Goal: Information Seeking & Learning: Learn about a topic

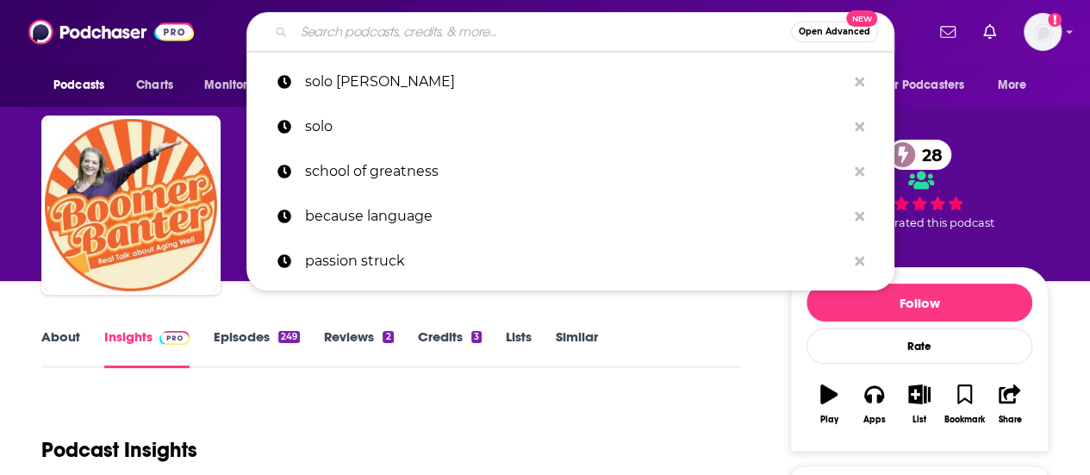
click at [402, 37] on input "Search podcasts, credits, & more..." at bounding box center [542, 32] width 497 height 28
paste input "[PERSON_NAME]"
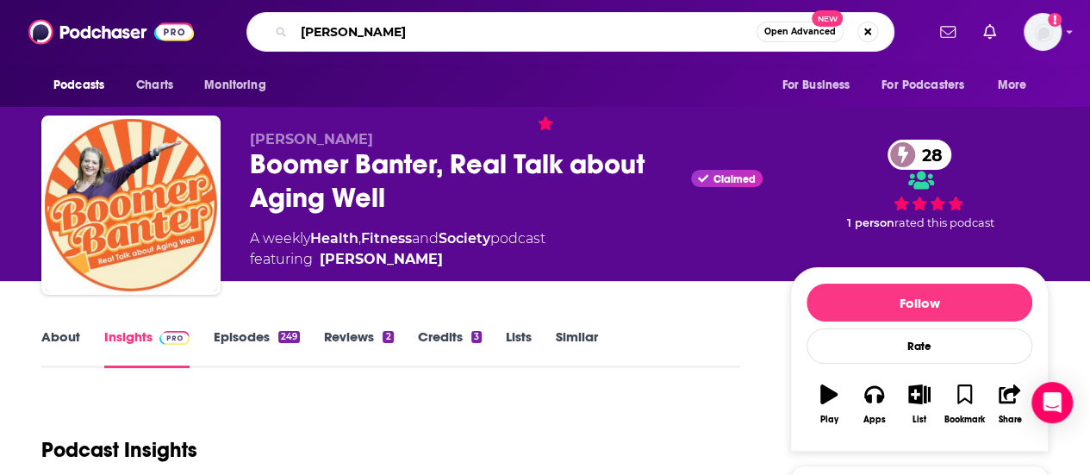
click at [464, 40] on input "[PERSON_NAME]" at bounding box center [525, 32] width 463 height 28
type input "the [DEMOGRAPHIC_DATA] for normal people"
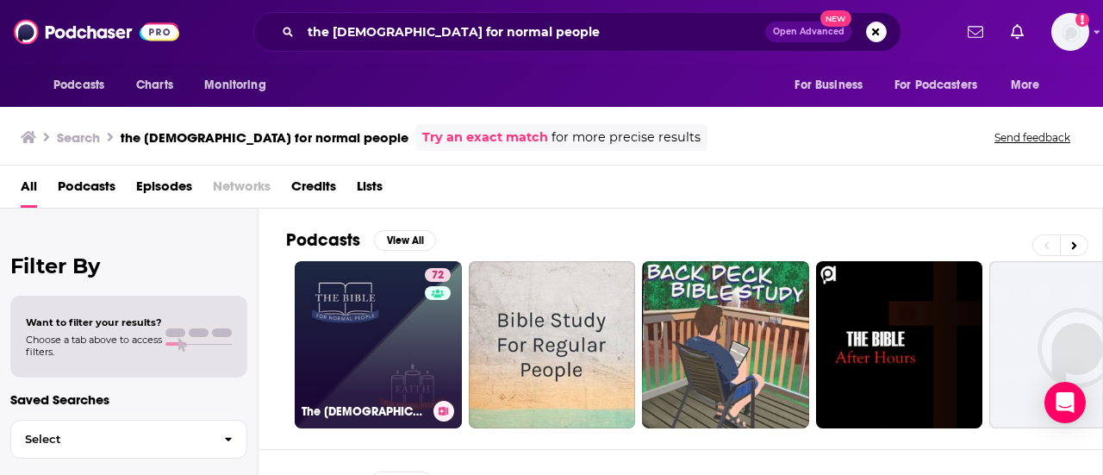
click at [402, 377] on link "72 The [DEMOGRAPHIC_DATA] For Normal People" at bounding box center [378, 344] width 167 height 167
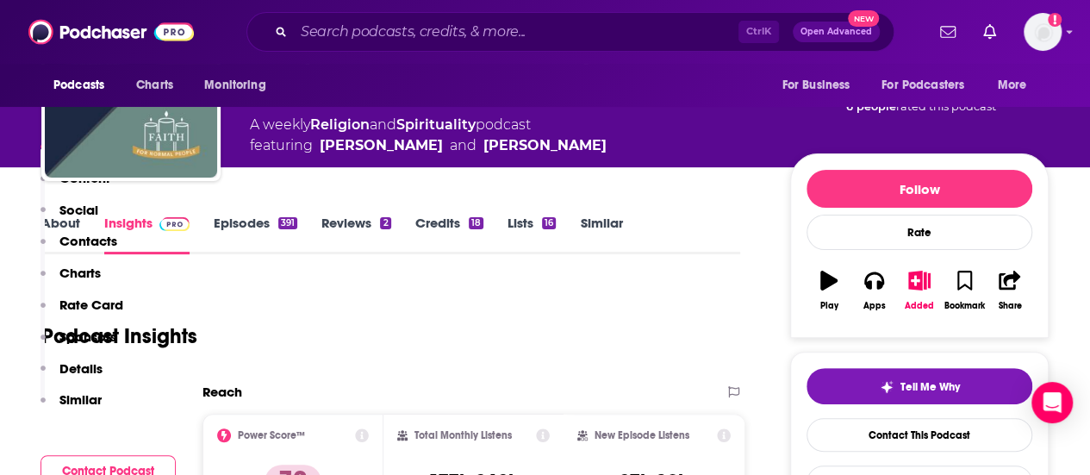
scroll to position [86, 0]
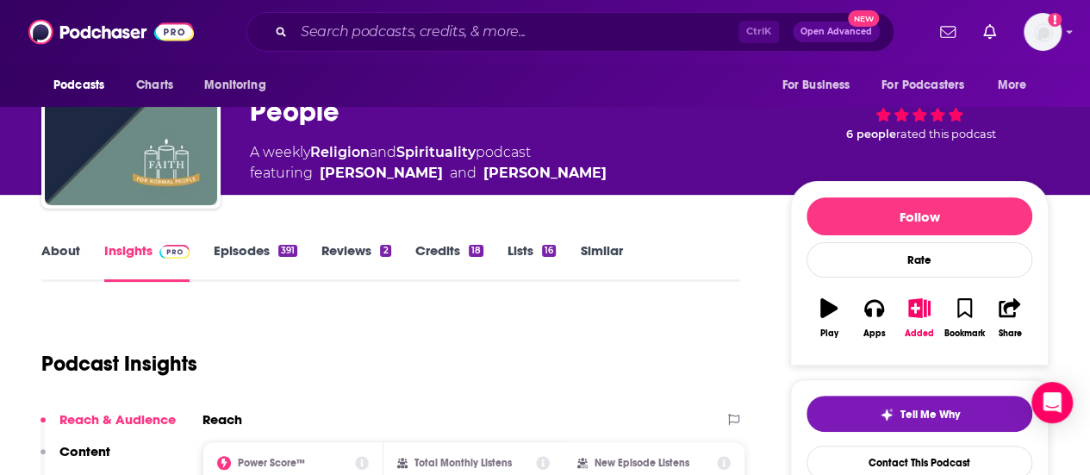
click at [250, 251] on link "Episodes 391" at bounding box center [256, 262] width 84 height 40
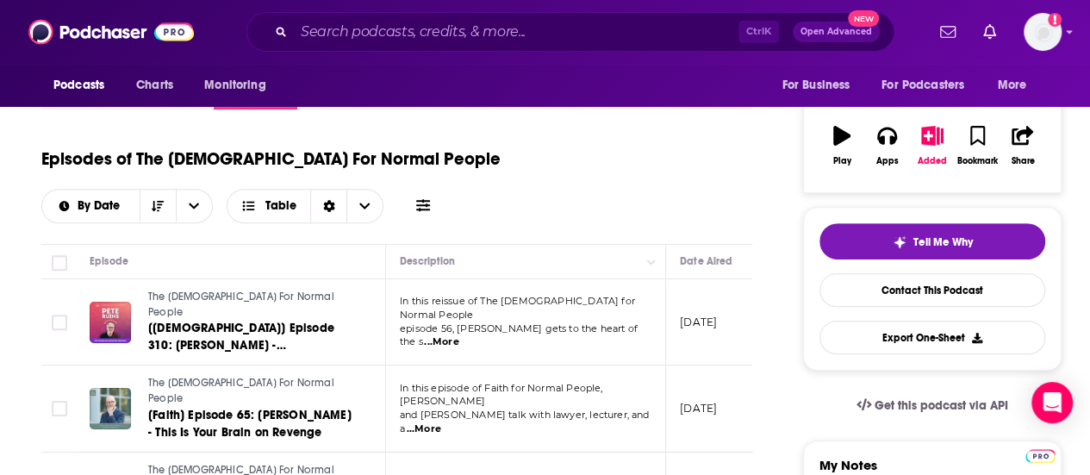
scroll to position [172, 0]
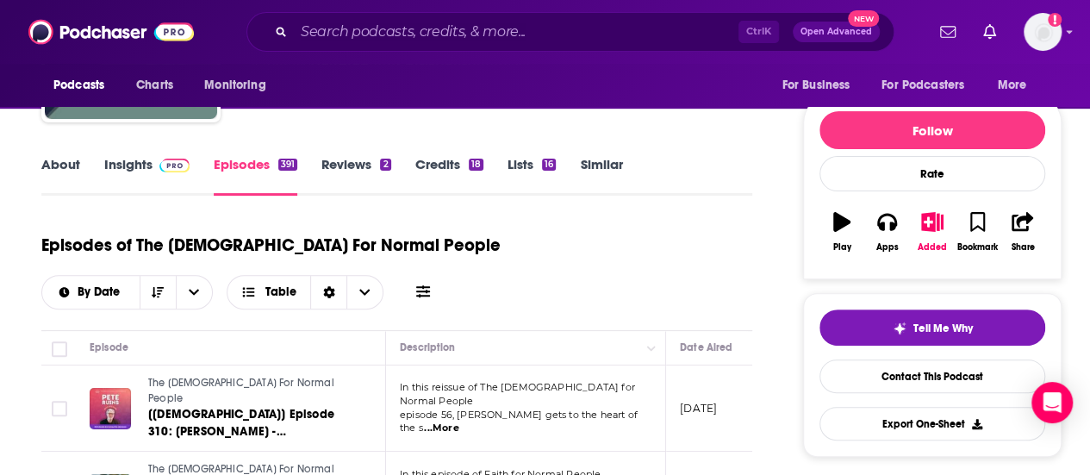
click at [64, 177] on link "About" at bounding box center [60, 176] width 39 height 40
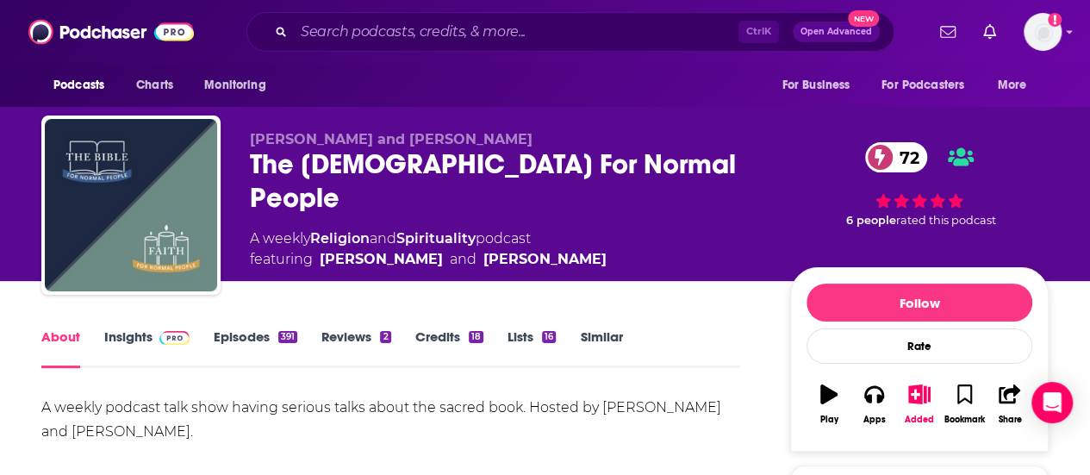
click at [159, 339] on img at bounding box center [174, 338] width 30 height 14
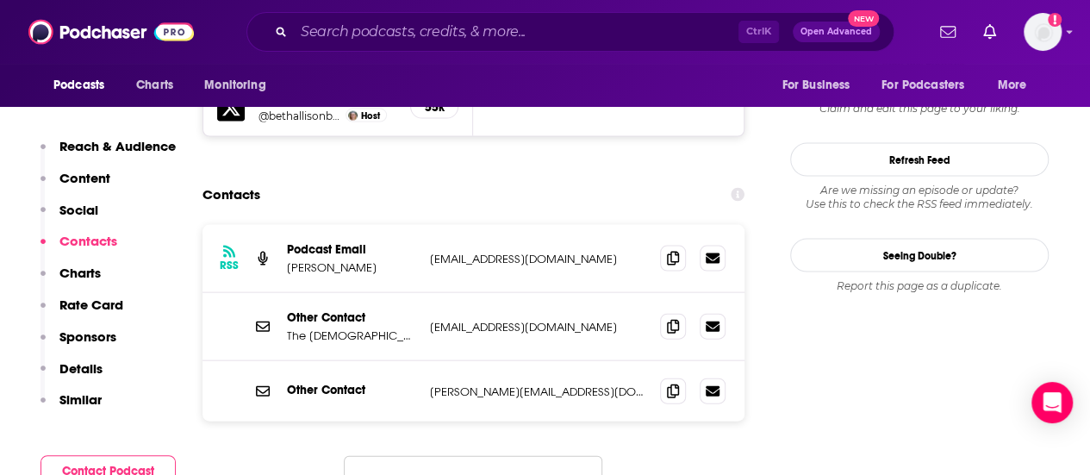
scroll to position [1724, 0]
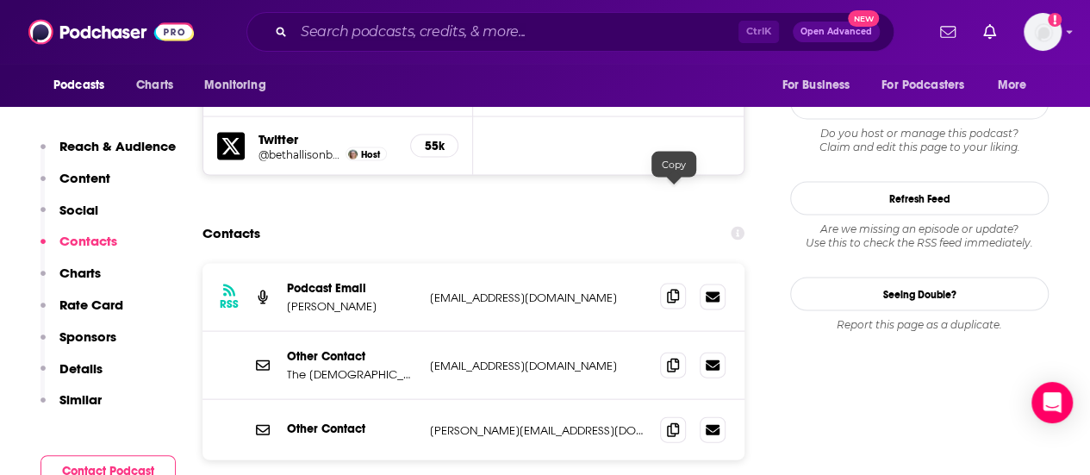
click at [674, 290] on icon at bounding box center [673, 297] width 12 height 14
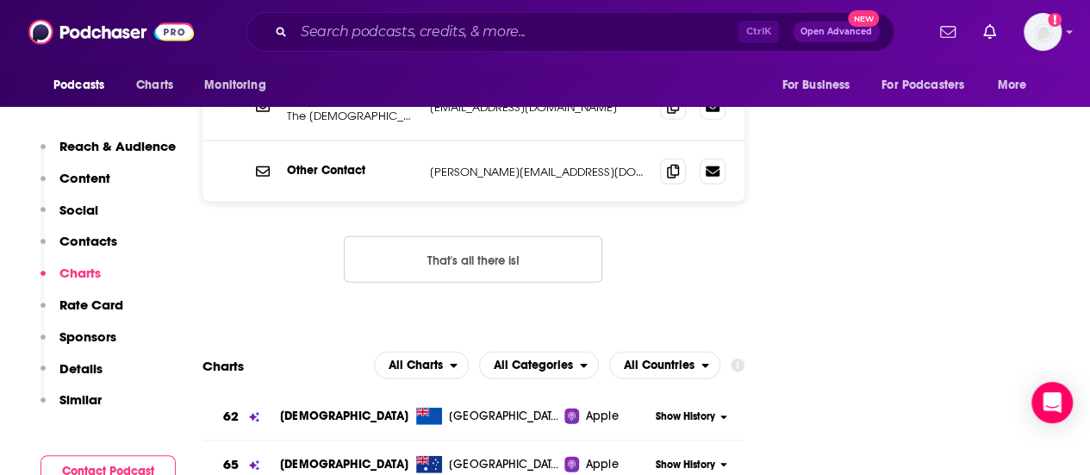
scroll to position [1637, 0]
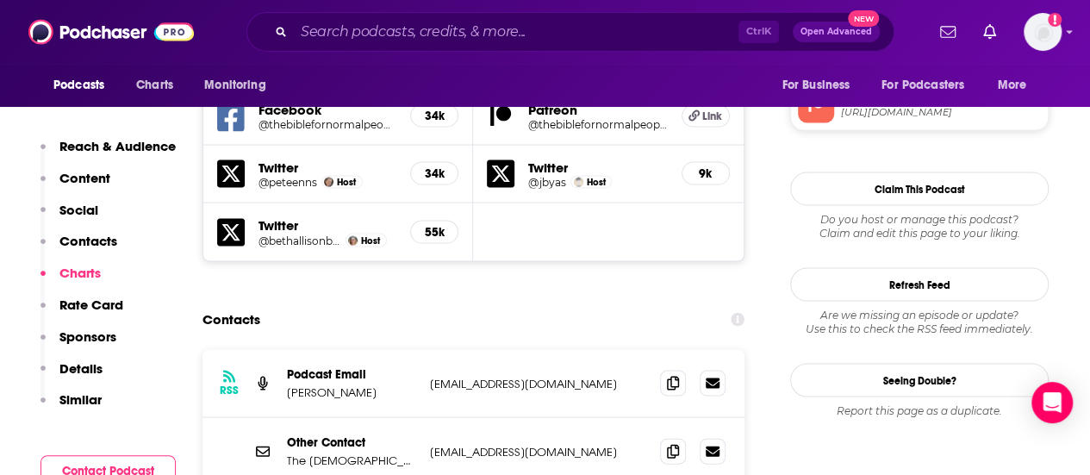
click at [330, 303] on div "Contacts" at bounding box center [474, 319] width 542 height 33
click at [380, 23] on input "Search podcasts, credits, & more..." at bounding box center [516, 32] width 445 height 28
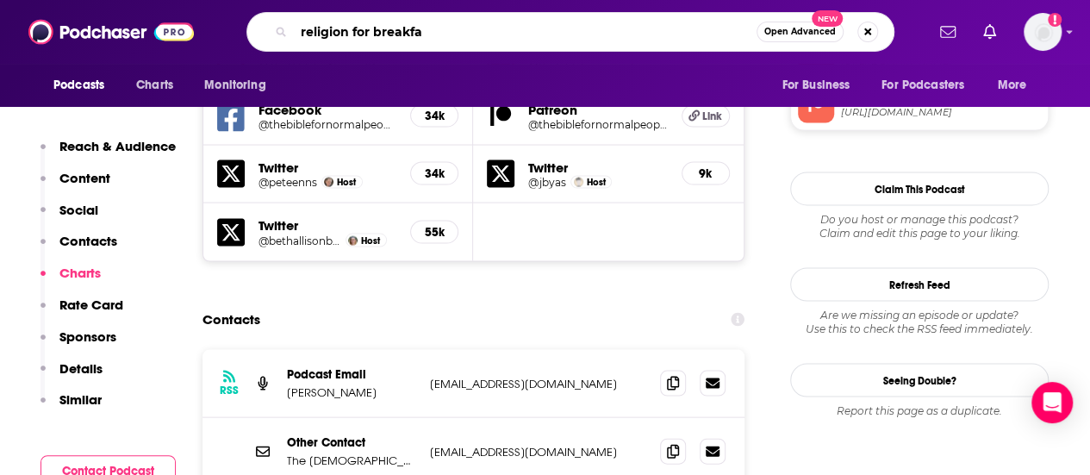
type input "religion for breakfas"
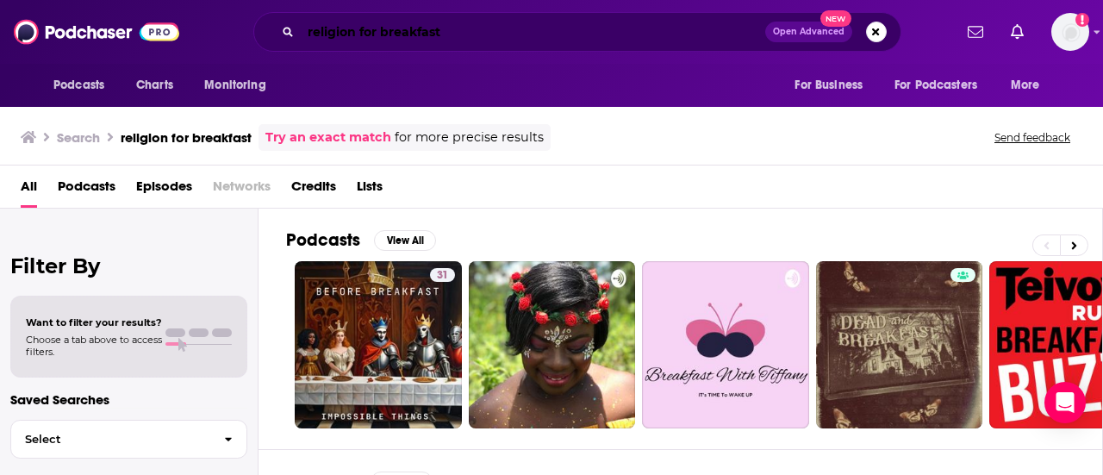
click at [379, 42] on input "religion for breakfast" at bounding box center [533, 32] width 464 height 28
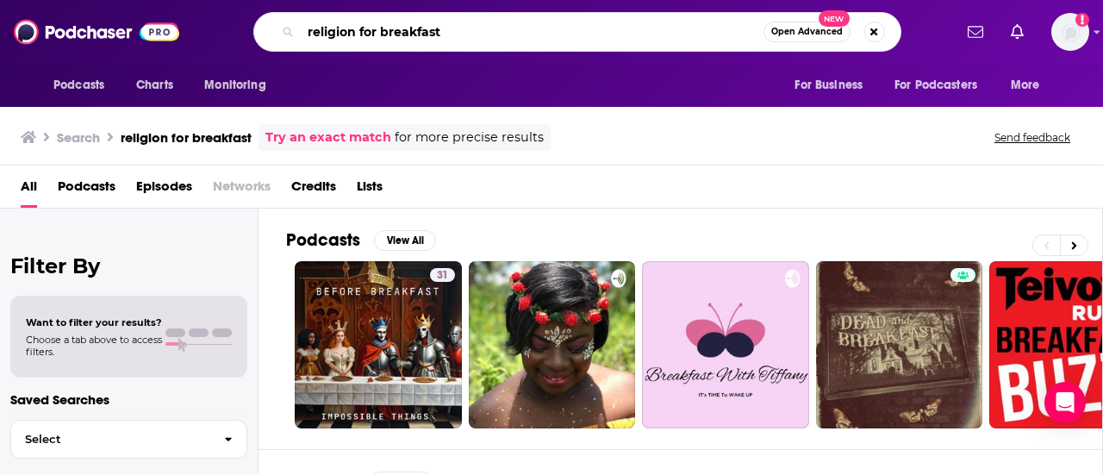
click at [379, 42] on input "religion for breakfast" at bounding box center [532, 32] width 463 height 28
